Goal: Check status: Check status

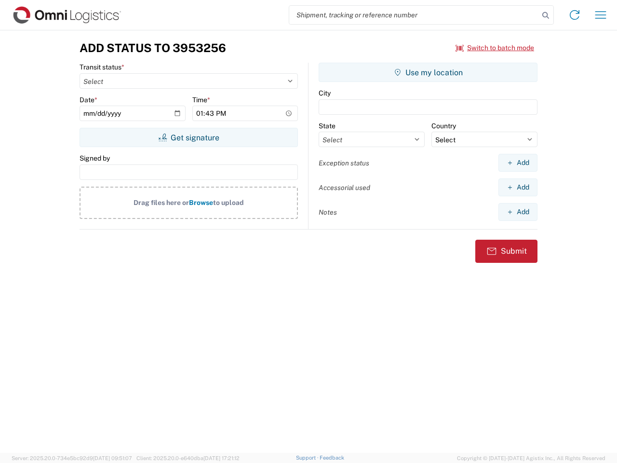
click at [414, 15] on input "search" at bounding box center [414, 15] width 250 height 18
click at [546, 15] on icon at bounding box center [546, 16] width 14 height 14
click at [575, 15] on icon at bounding box center [574, 14] width 15 height 15
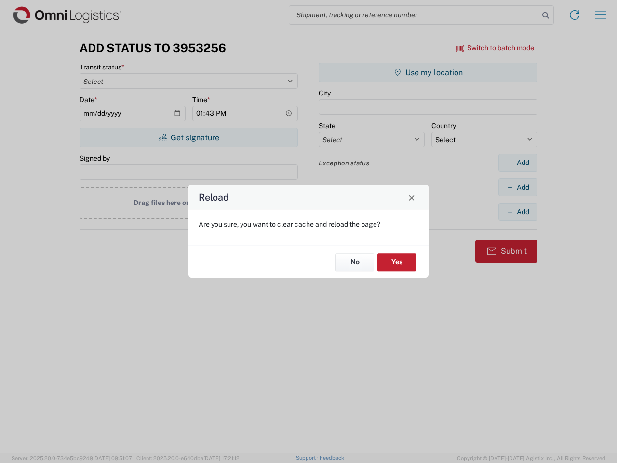
click at [601, 15] on div "Reload Are you sure, you want to clear cache and reload the page? No Yes" at bounding box center [308, 231] width 617 height 463
click at [495, 48] on div "Reload Are you sure, you want to clear cache and reload the page? No Yes" at bounding box center [308, 231] width 617 height 463
click at [189, 137] on div "Reload Are you sure, you want to clear cache and reload the page? No Yes" at bounding box center [308, 231] width 617 height 463
click at [428, 72] on div "Reload Are you sure, you want to clear cache and reload the page? No Yes" at bounding box center [308, 231] width 617 height 463
click at [518, 163] on div "Reload Are you sure, you want to clear cache and reload the page? No Yes" at bounding box center [308, 231] width 617 height 463
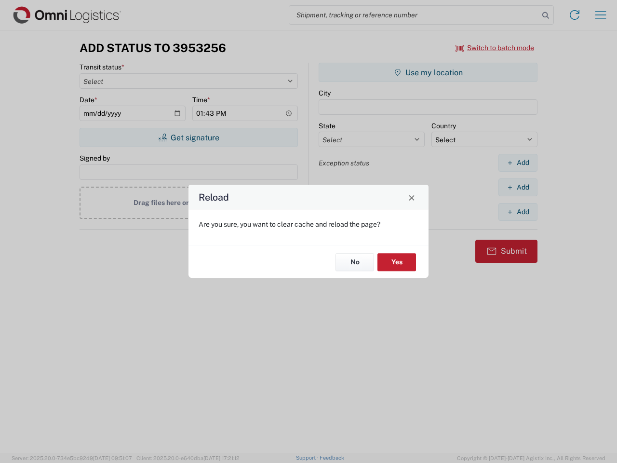
click at [518, 187] on div "Reload Are you sure, you want to clear cache and reload the page? No Yes" at bounding box center [308, 231] width 617 height 463
click at [518, 212] on div "Reload Are you sure, you want to clear cache and reload the page? No Yes" at bounding box center [308, 231] width 617 height 463
